Goal: Task Accomplishment & Management: Use online tool/utility

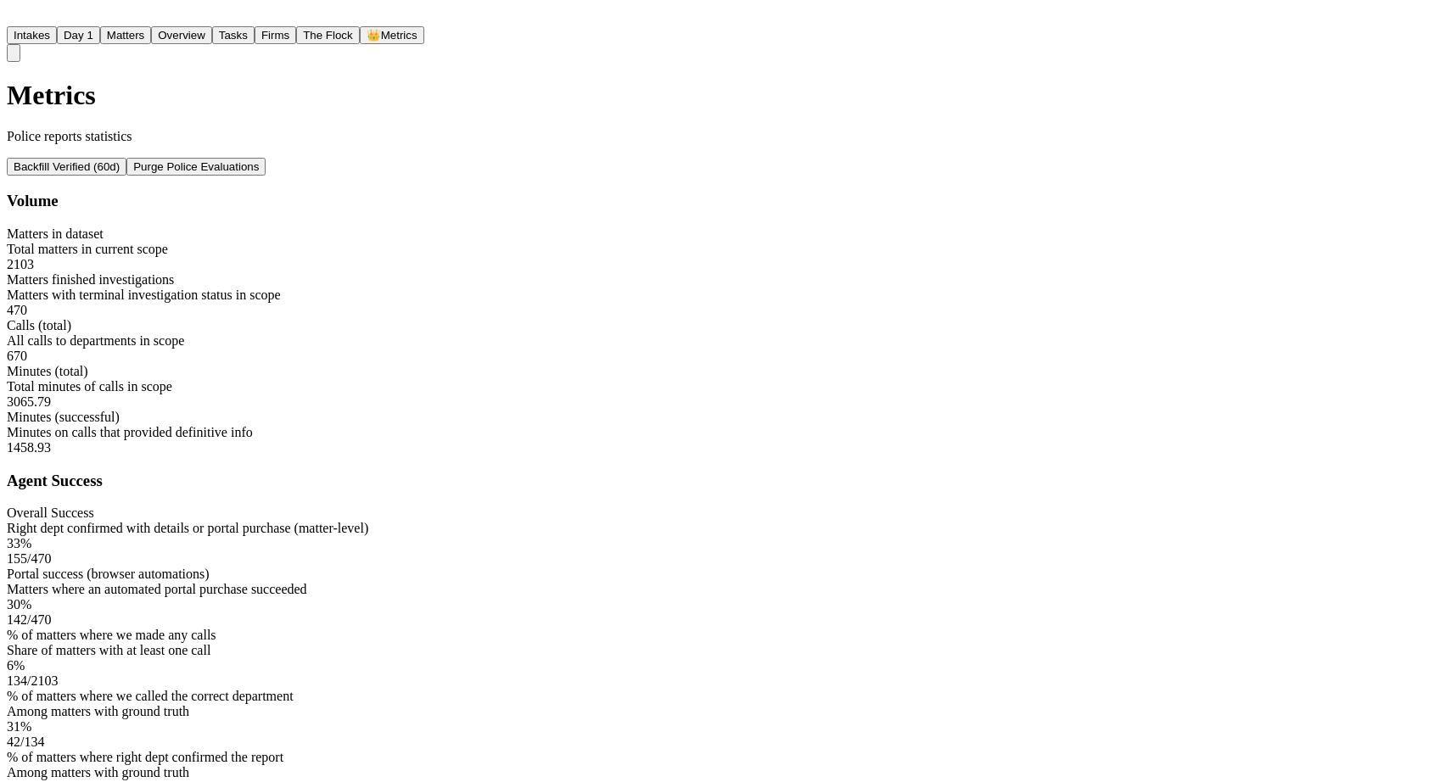
scroll to position [27, 0]
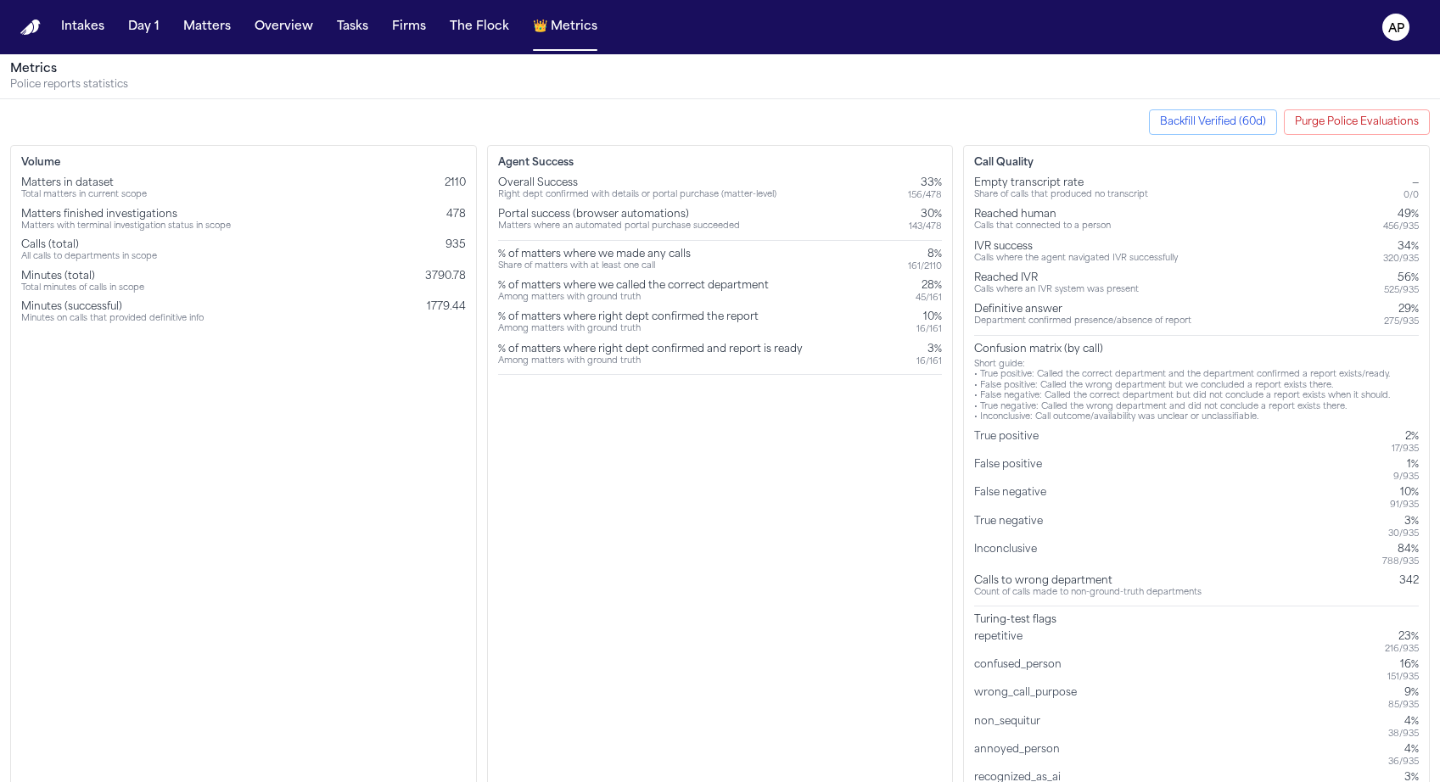
click at [1351, 109] on button "Purge Police Evaluations" at bounding box center [1357, 121] width 146 height 25
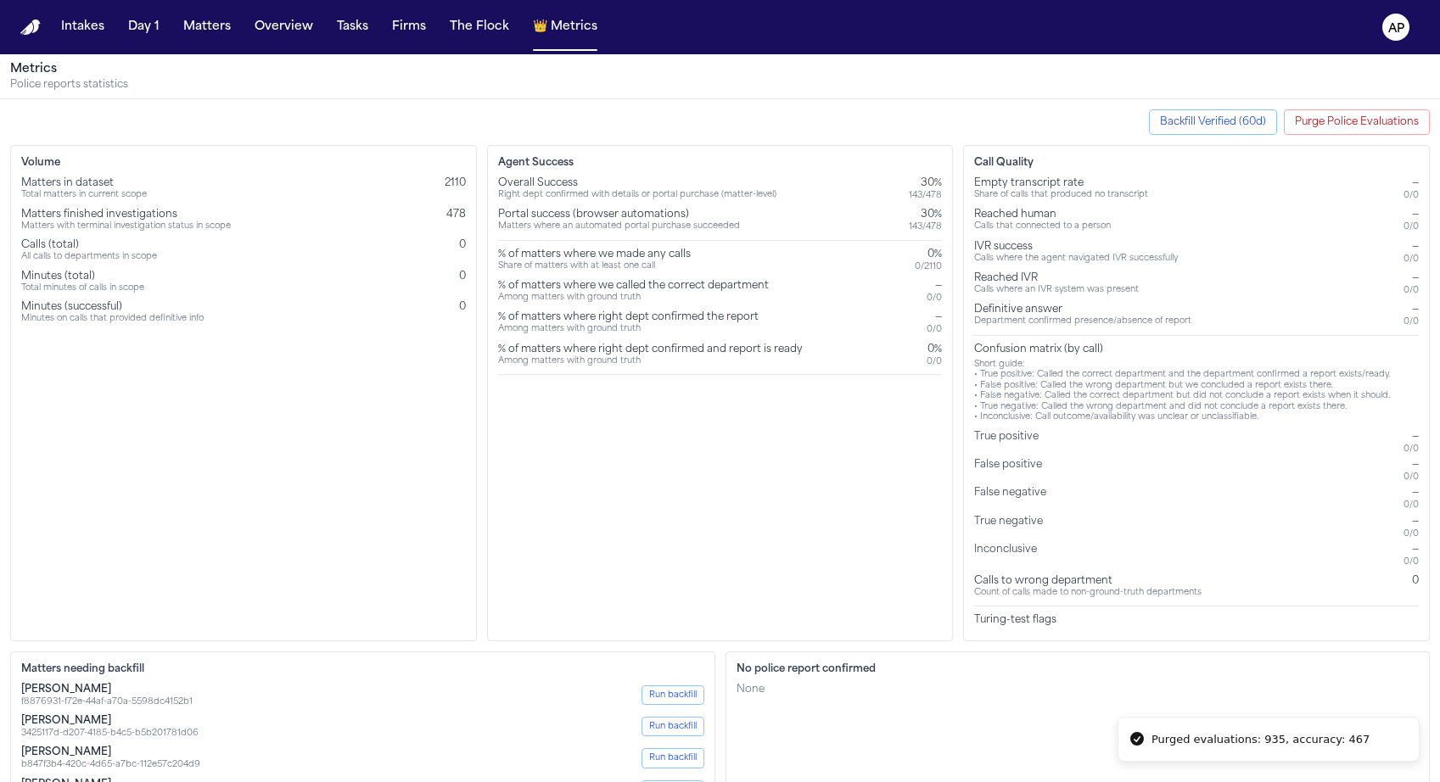
click at [1263, 132] on button "Backfill Verified (60d)" at bounding box center [1213, 121] width 128 height 25
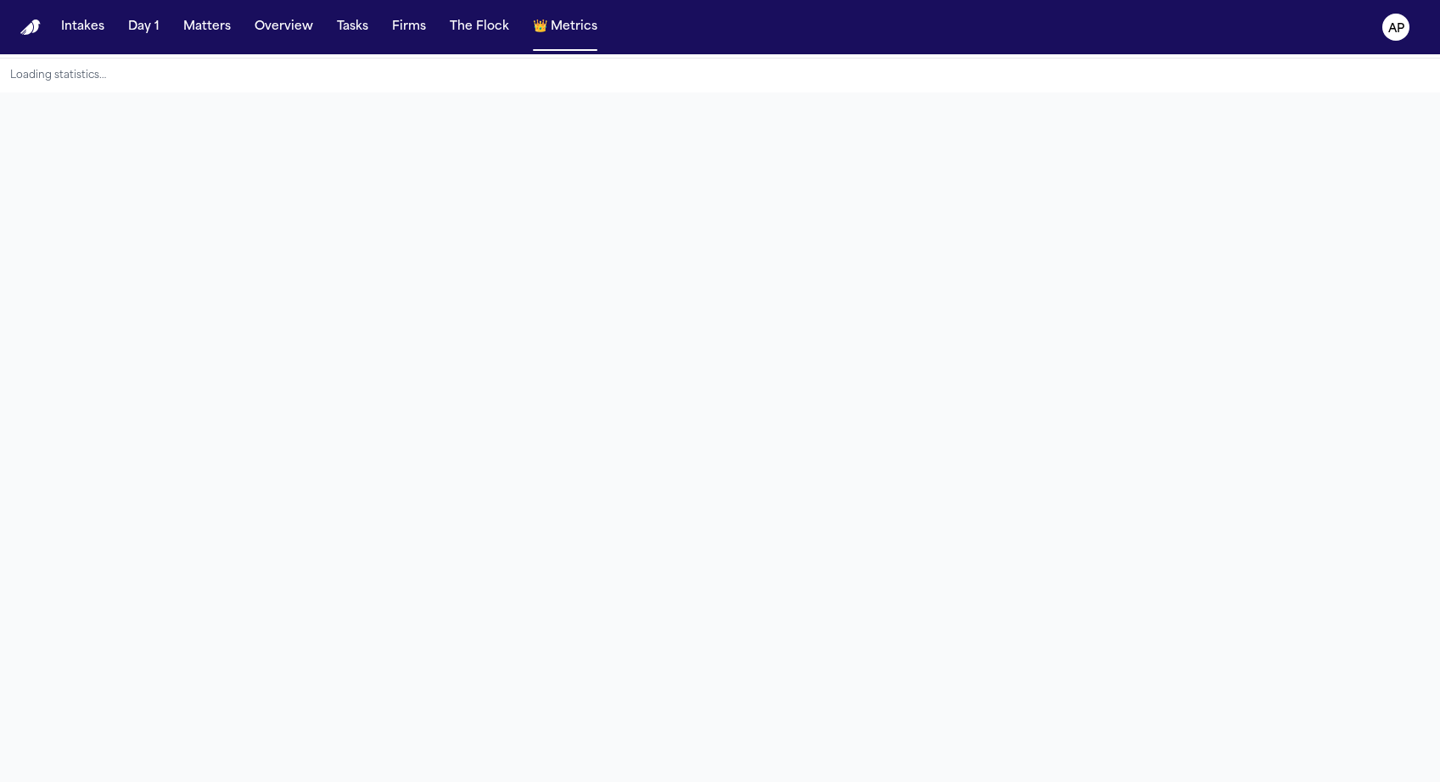
scroll to position [47, 0]
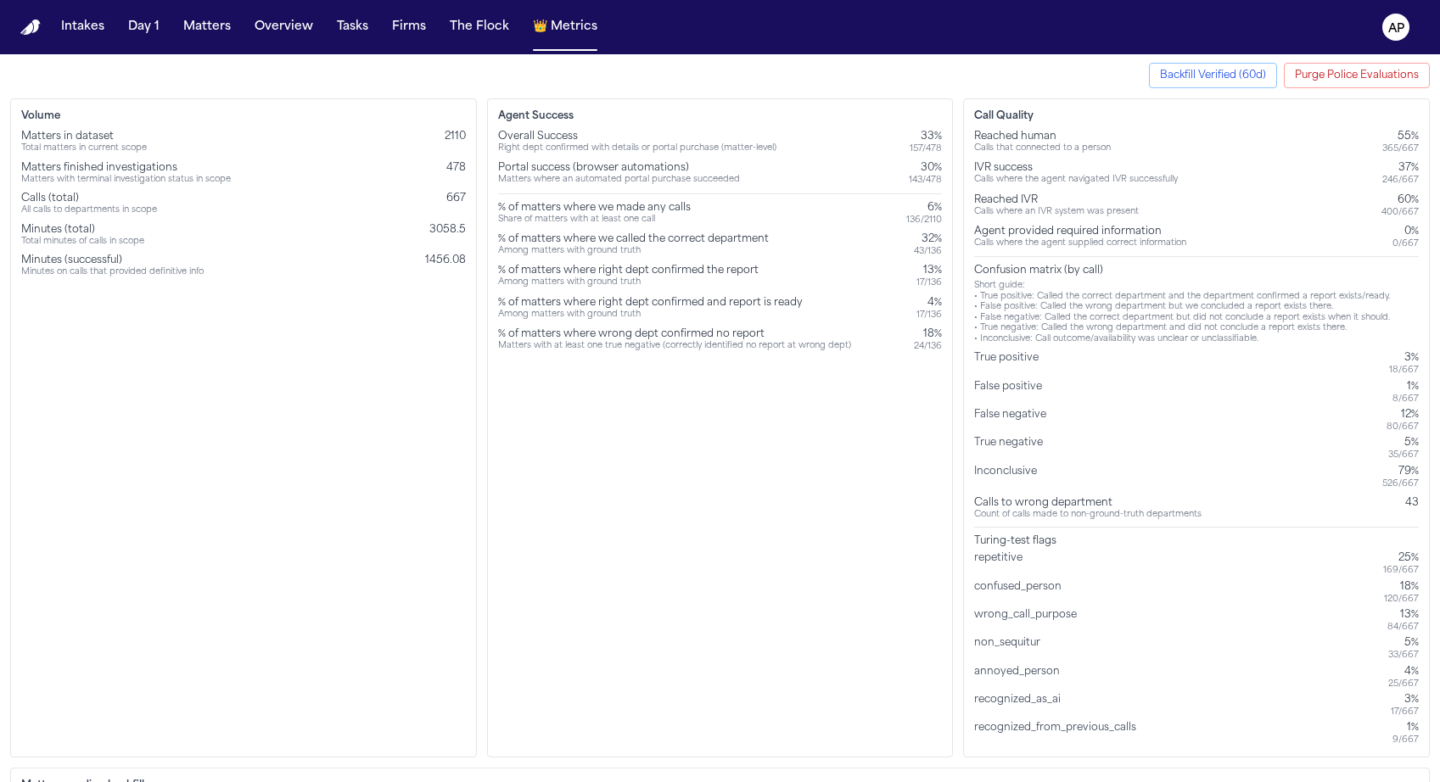
click at [1342, 73] on button "Purge Police Evaluations" at bounding box center [1357, 75] width 146 height 25
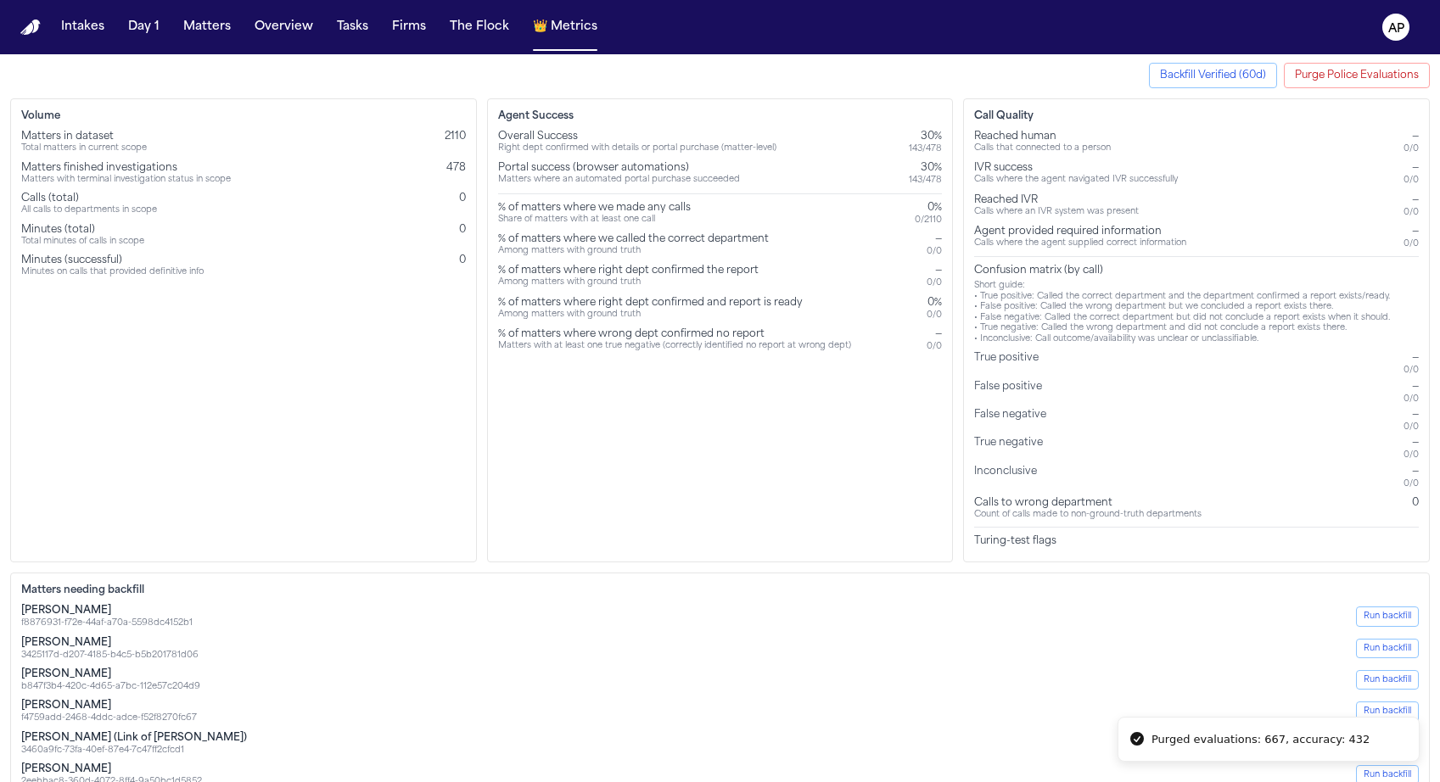
click at [1262, 81] on button "Backfill Verified (60d)" at bounding box center [1213, 75] width 128 height 25
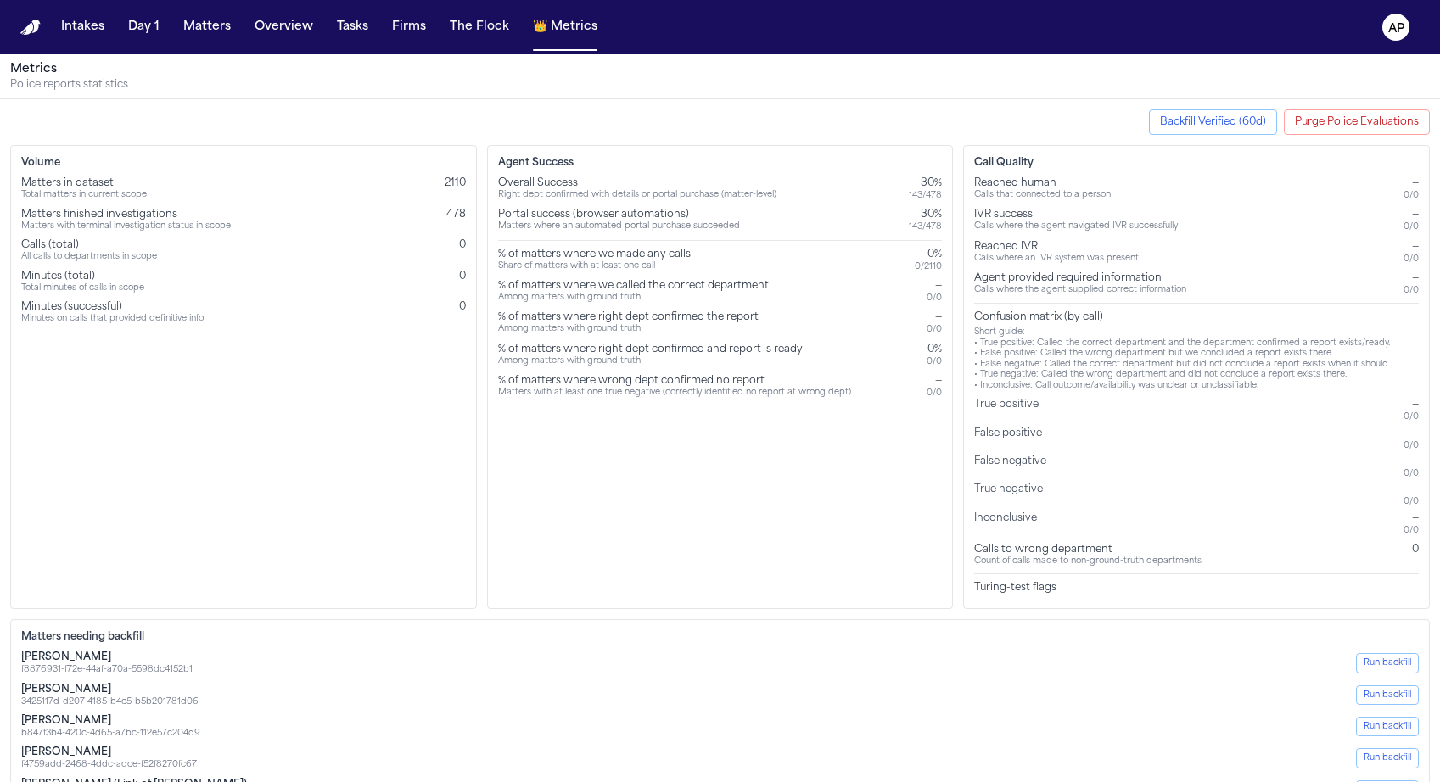
click at [759, 129] on div "Backfill Verified (60d) Purge Police Evaluations" at bounding box center [720, 121] width 1420 height 25
click at [1214, 115] on button "Backfill Verified (60d)" at bounding box center [1213, 121] width 128 height 25
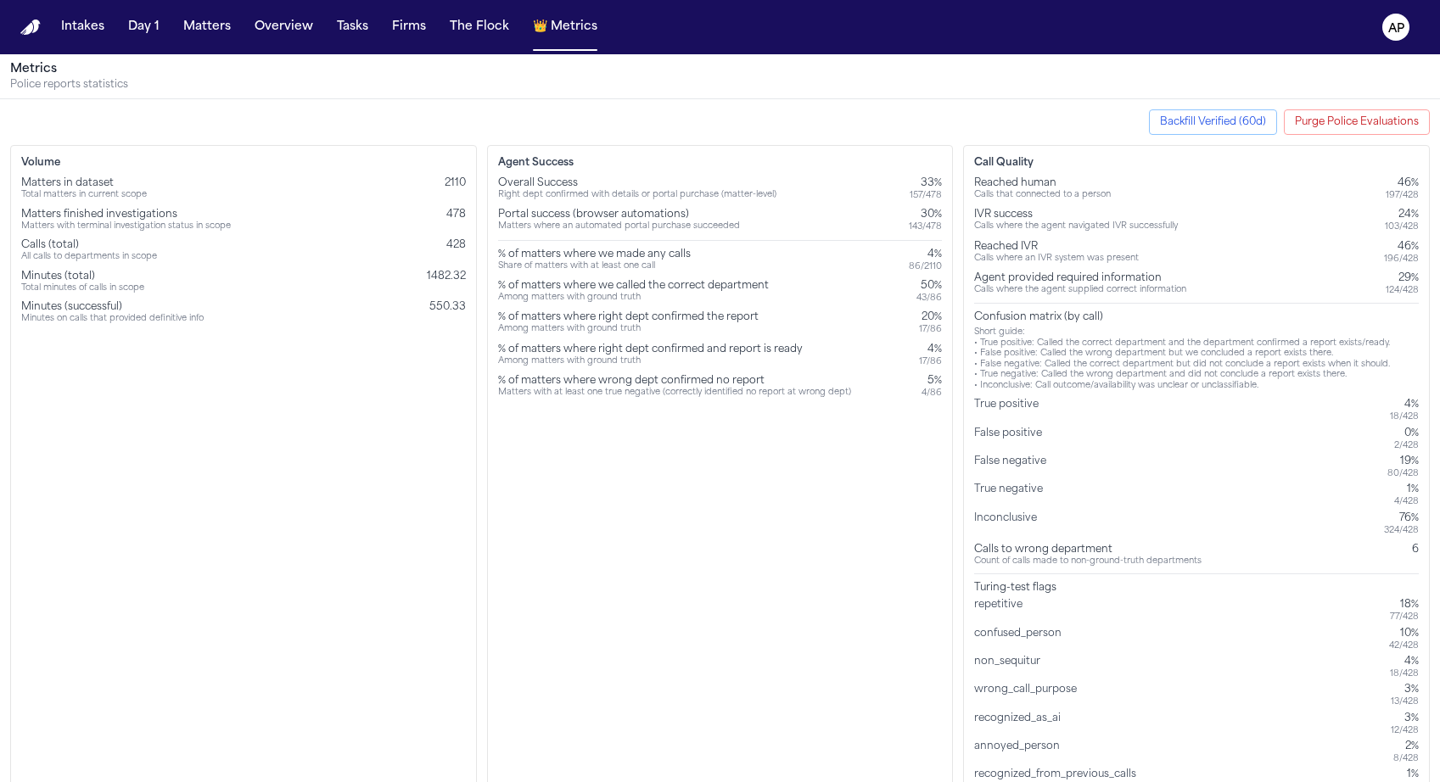
click at [579, 303] on div "Among matters with ground truth" at bounding box center [633, 298] width 271 height 11
click at [579, 297] on div "Among matters with ground truth" at bounding box center [633, 298] width 271 height 11
click at [580, 281] on div "% of matters where we called the correct department" at bounding box center [633, 286] width 271 height 14
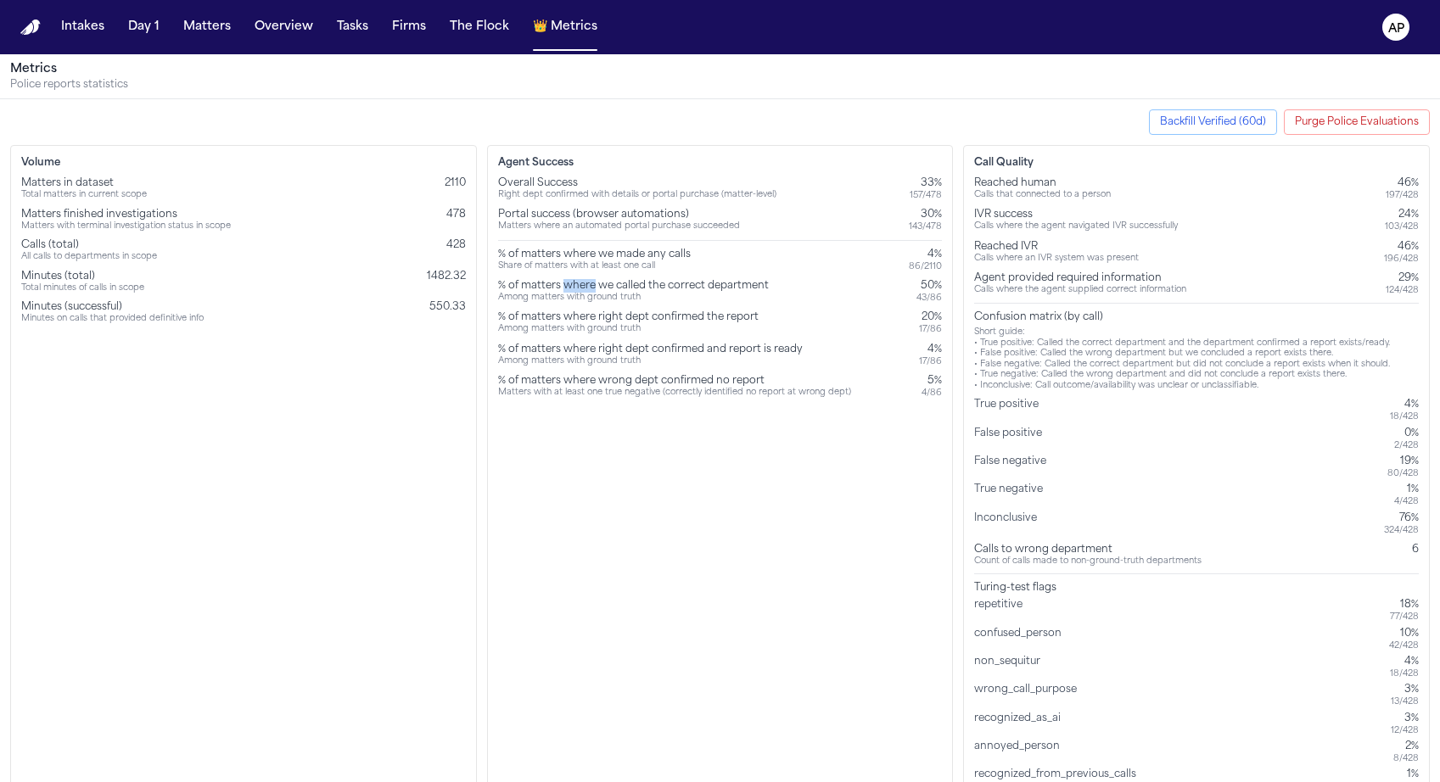
click at [580, 281] on div "% of matters where we called the correct department" at bounding box center [633, 286] width 271 height 14
copy div "% of matters where we called the correct department"
click at [714, 478] on div "Agent Success Overall Success Right dept confirmed with details or portal purch…" at bounding box center [720, 474] width 467 height 659
click at [1079, 558] on div "Count of calls made to non-ground-truth departments" at bounding box center [1087, 562] width 227 height 11
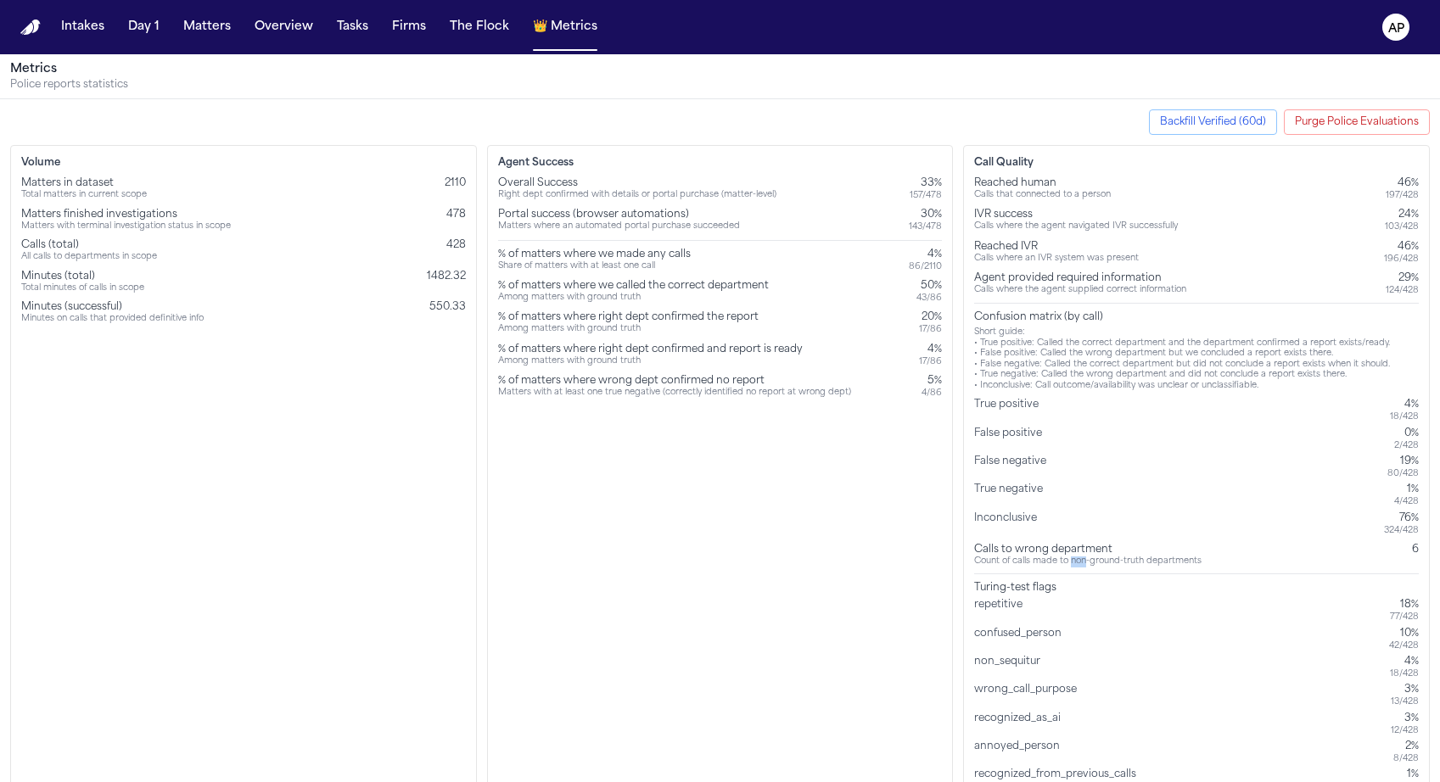
click at [1079, 558] on div "Count of calls made to non-ground-truth departments" at bounding box center [1087, 562] width 227 height 11
click at [1048, 545] on div "Calls to wrong department" at bounding box center [1087, 550] width 227 height 14
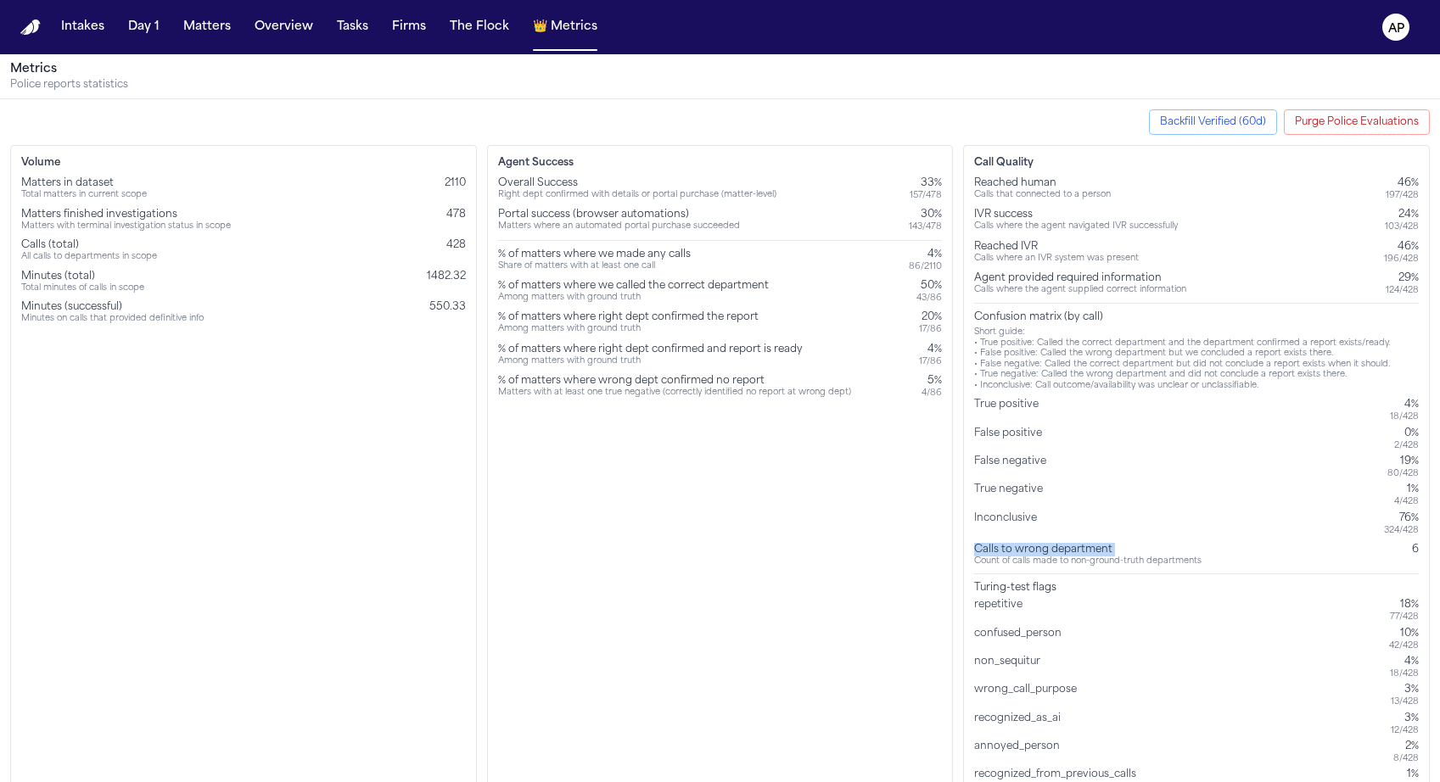
copy div "Calls to wrong department"
click at [744, 591] on div "Agent Success Overall Success Right dept confirmed with details or portal purch…" at bounding box center [720, 474] width 467 height 659
click at [1364, 115] on button "Purge Police Evaluations" at bounding box center [1357, 121] width 146 height 25
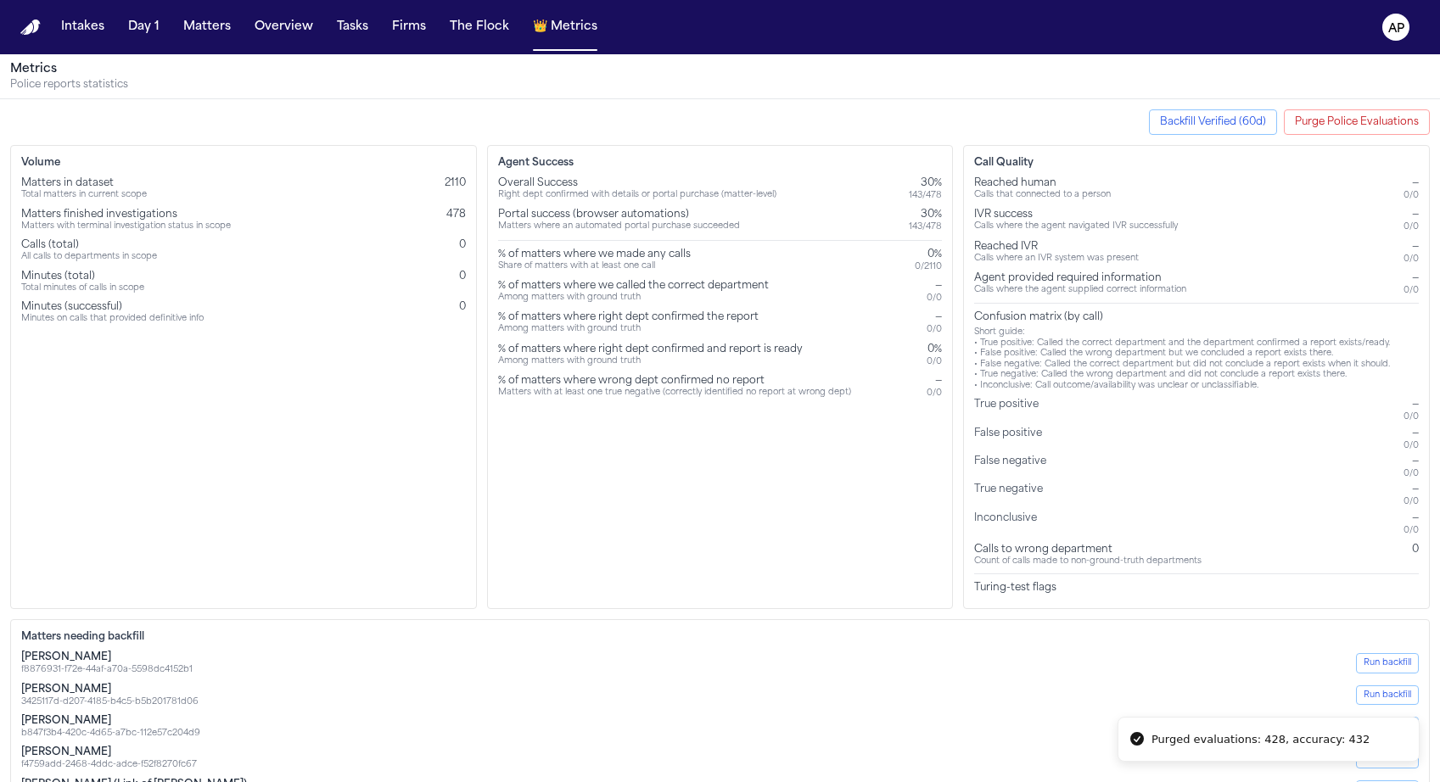
click at [1253, 130] on button "Backfill Verified (60d)" at bounding box center [1213, 121] width 128 height 25
